Goal: Task Accomplishment & Management: Manage account settings

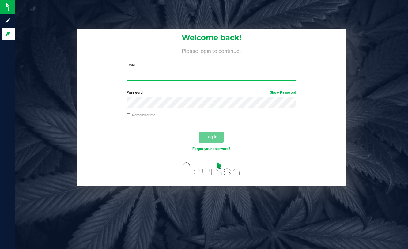
click at [231, 72] on input "Email" at bounding box center [211, 75] width 170 height 11
type input "[EMAIL_ADDRESS][DOMAIN_NAME]"
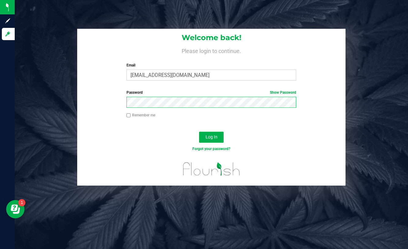
click at [199, 132] on button "Log In" at bounding box center [211, 137] width 24 height 11
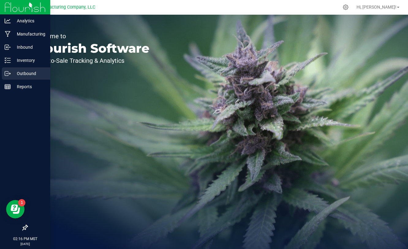
click at [13, 73] on p "Outbound" at bounding box center [29, 73] width 37 height 7
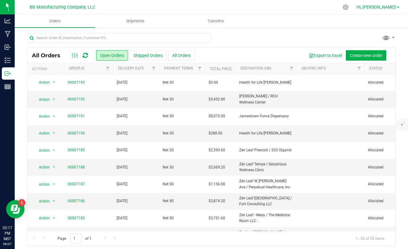
click at [389, 10] on link "Hi, [PERSON_NAME]!" at bounding box center [378, 7] width 48 height 6
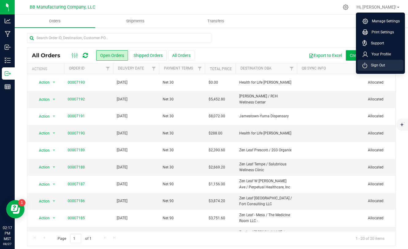
click at [371, 63] on span "Sign Out" at bounding box center [376, 65] width 18 height 6
